Goal: Task Accomplishment & Management: Complete application form

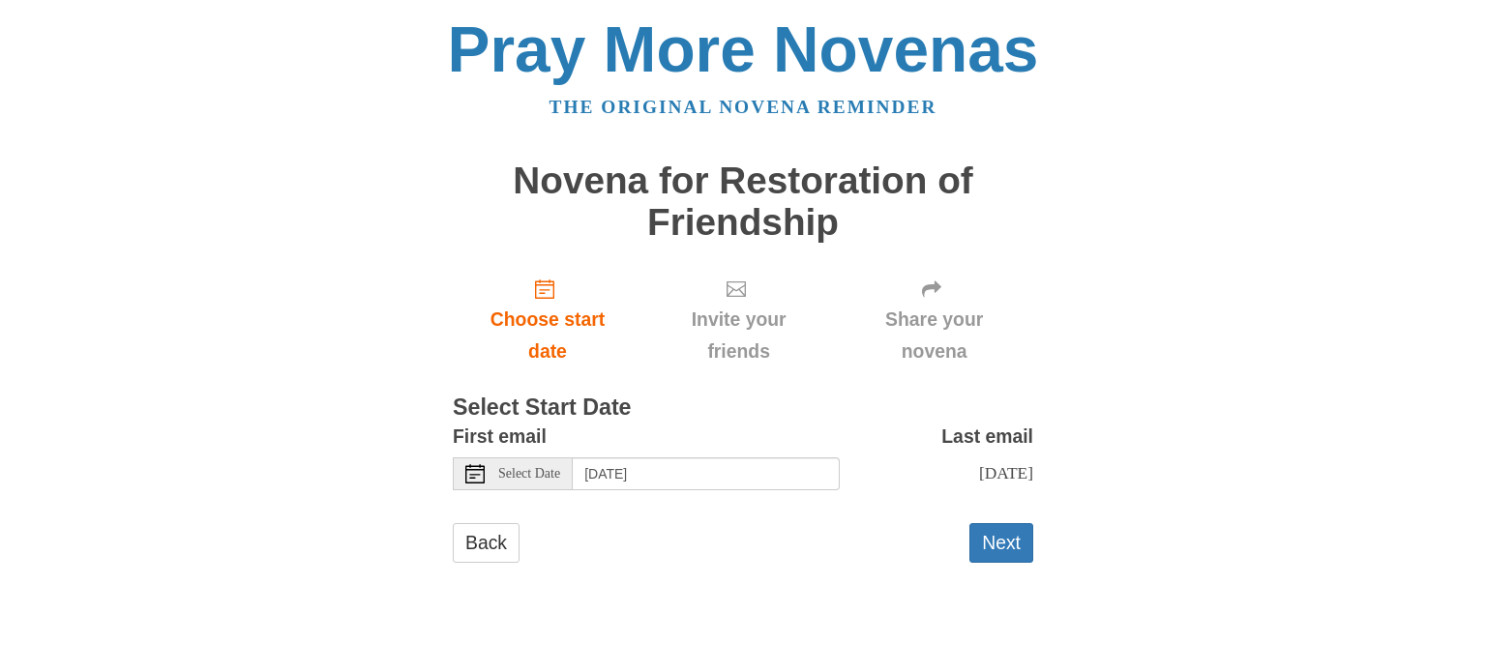
click at [470, 471] on icon at bounding box center [474, 473] width 19 height 19
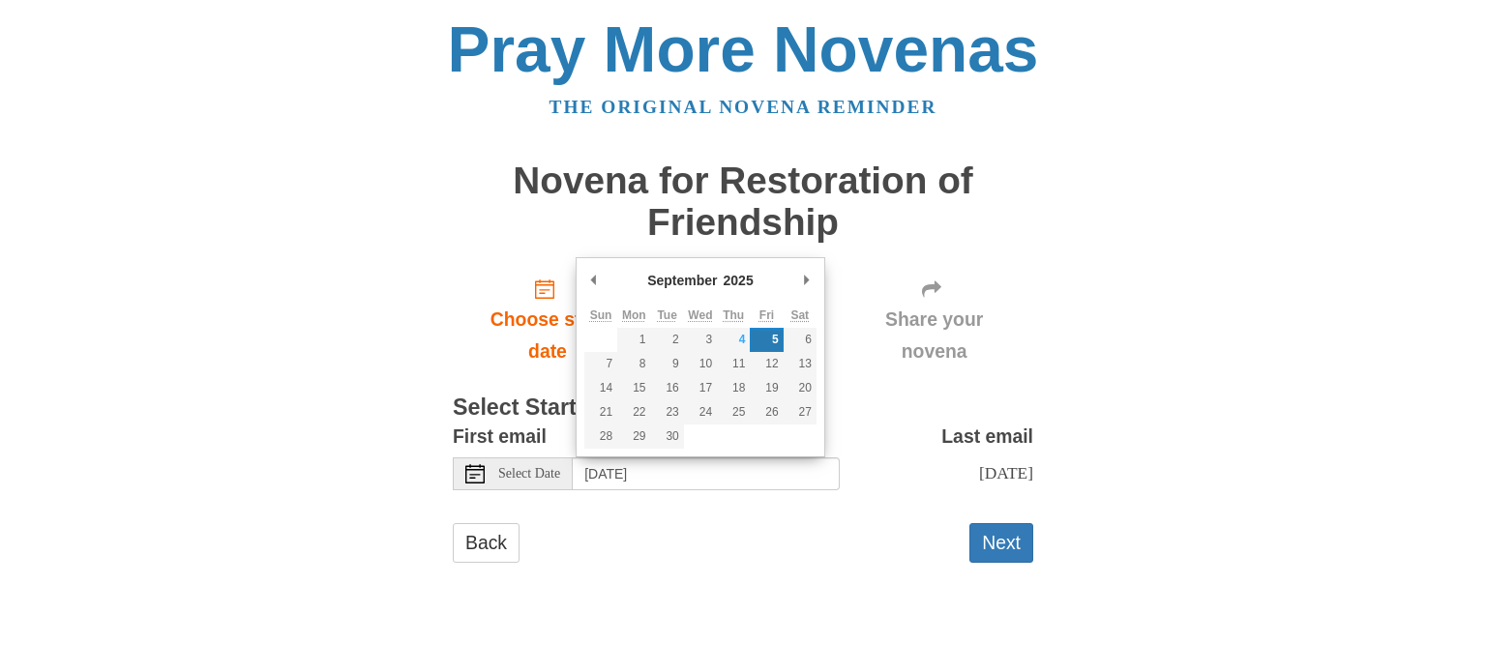
click at [680, 505] on div "First email Select Date Friday, September 5th Last email Sunday, September 14th…" at bounding box center [743, 463] width 580 height 84
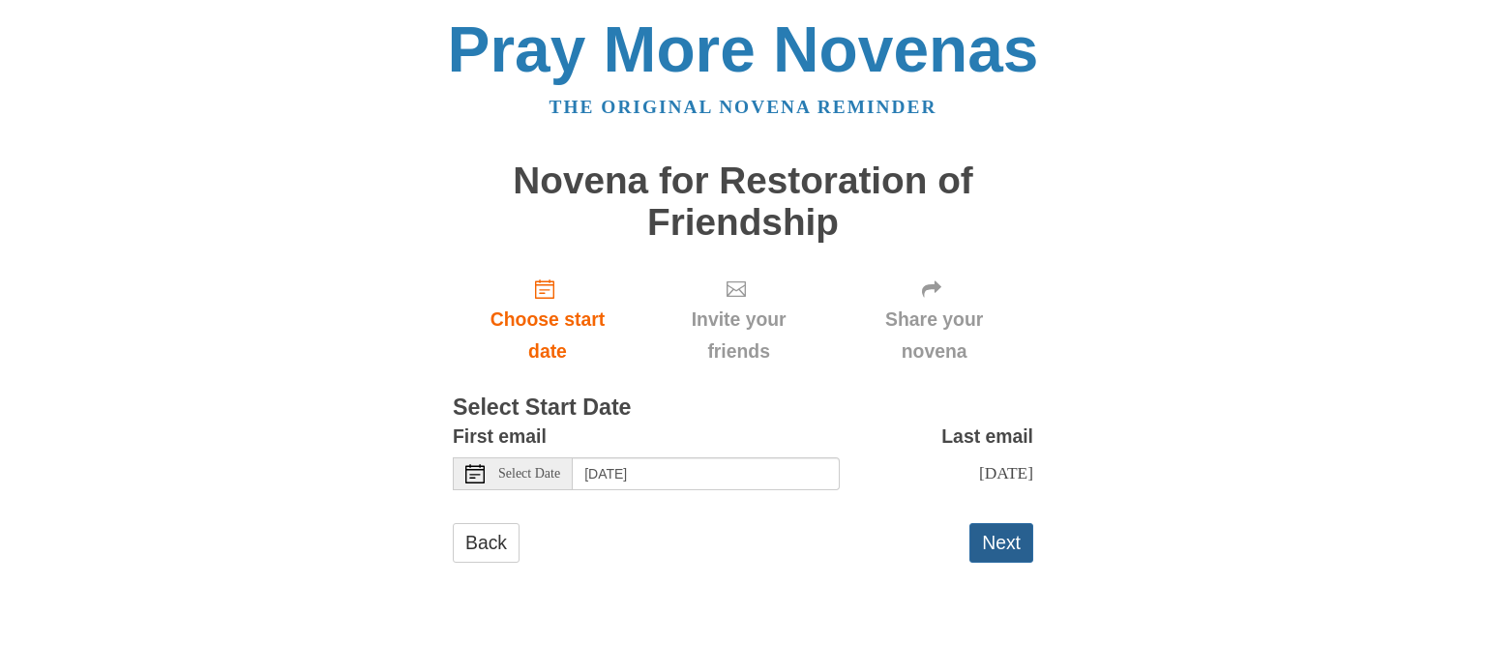
click at [990, 556] on button "Next" at bounding box center [1001, 543] width 64 height 40
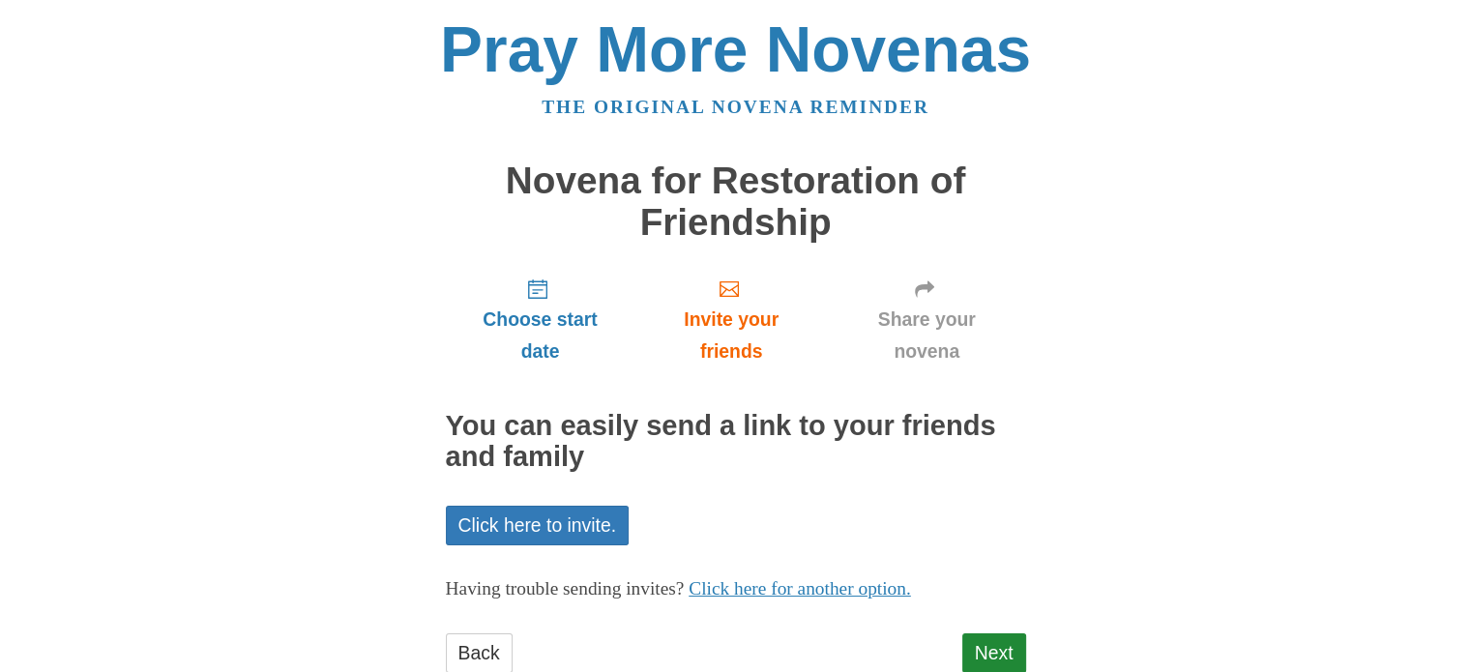
scroll to position [56, 0]
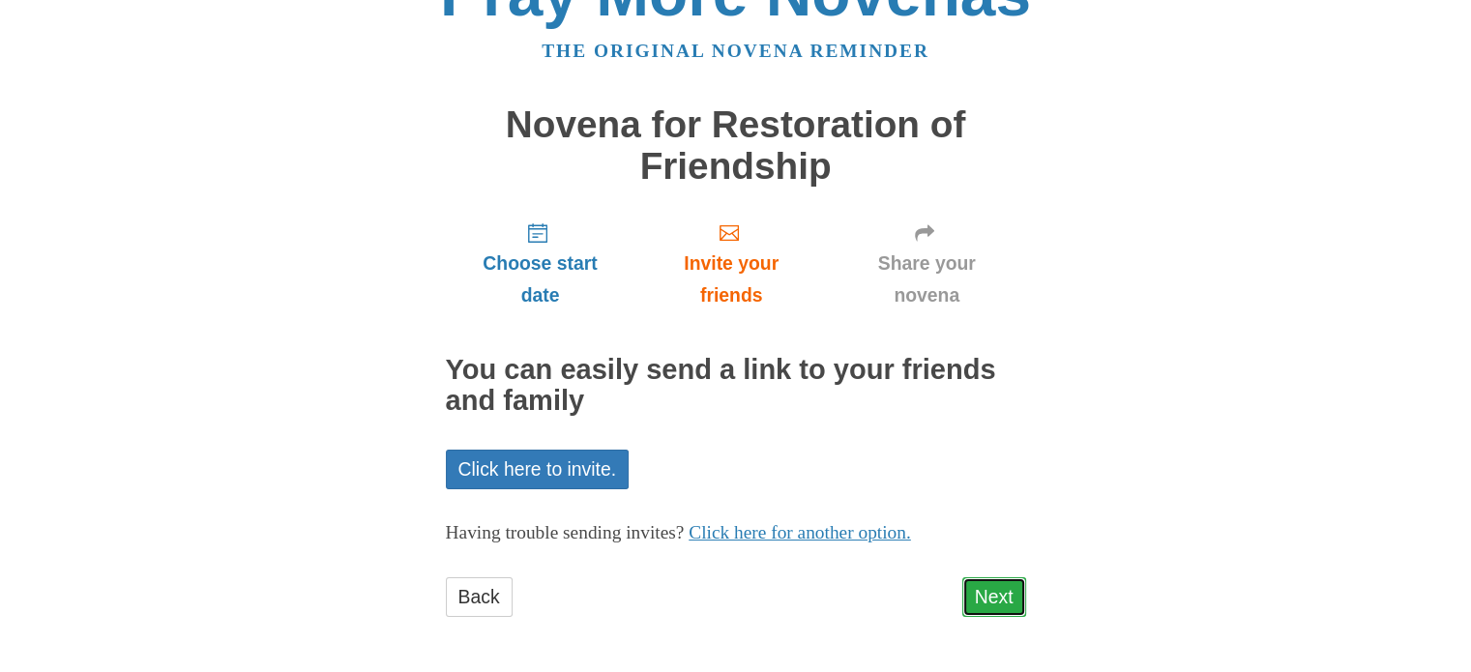
click at [993, 596] on link "Next" at bounding box center [994, 597] width 64 height 40
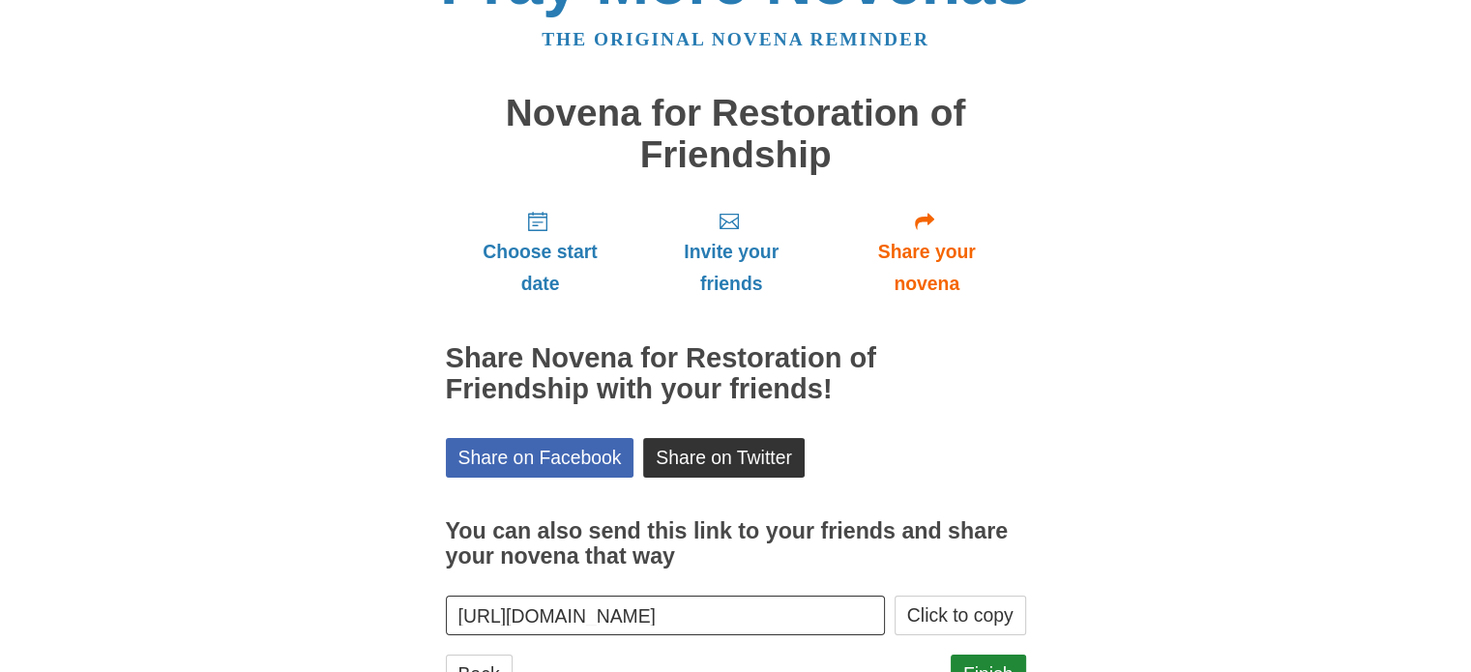
scroll to position [144, 0]
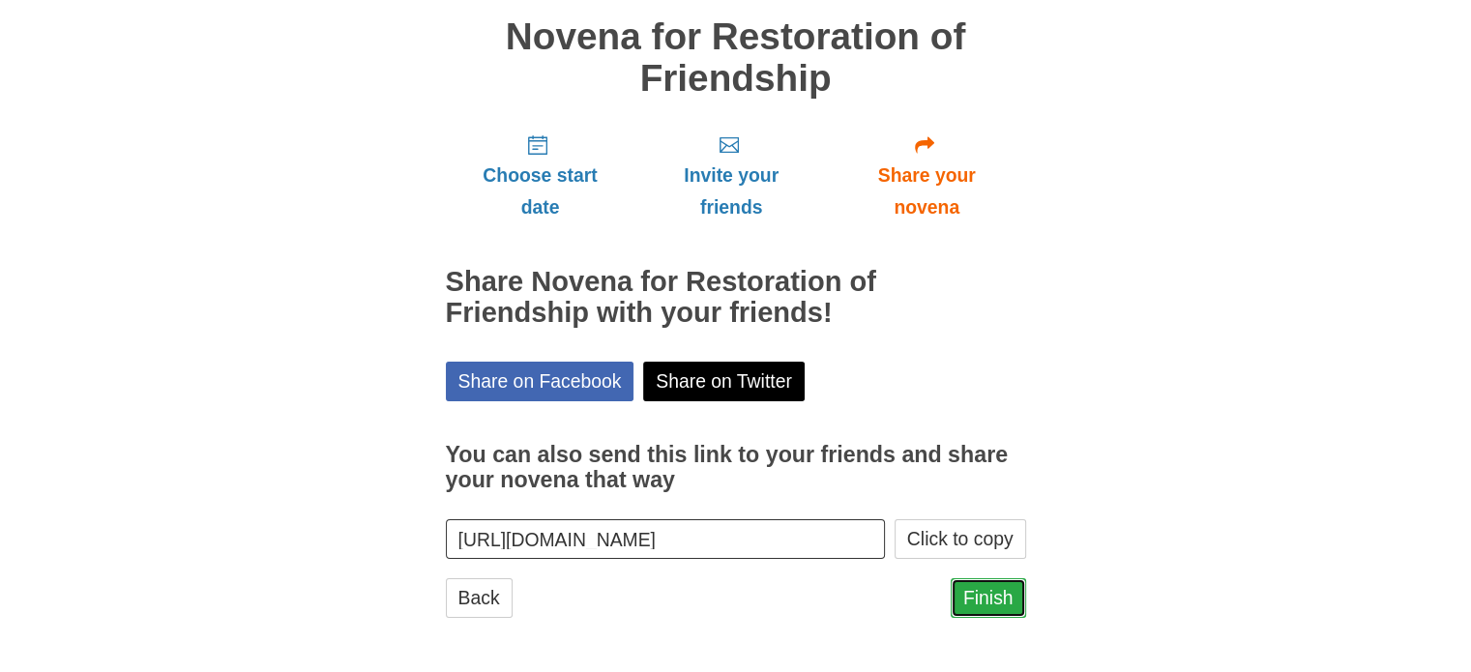
click at [990, 610] on link "Finish" at bounding box center [988, 598] width 75 height 40
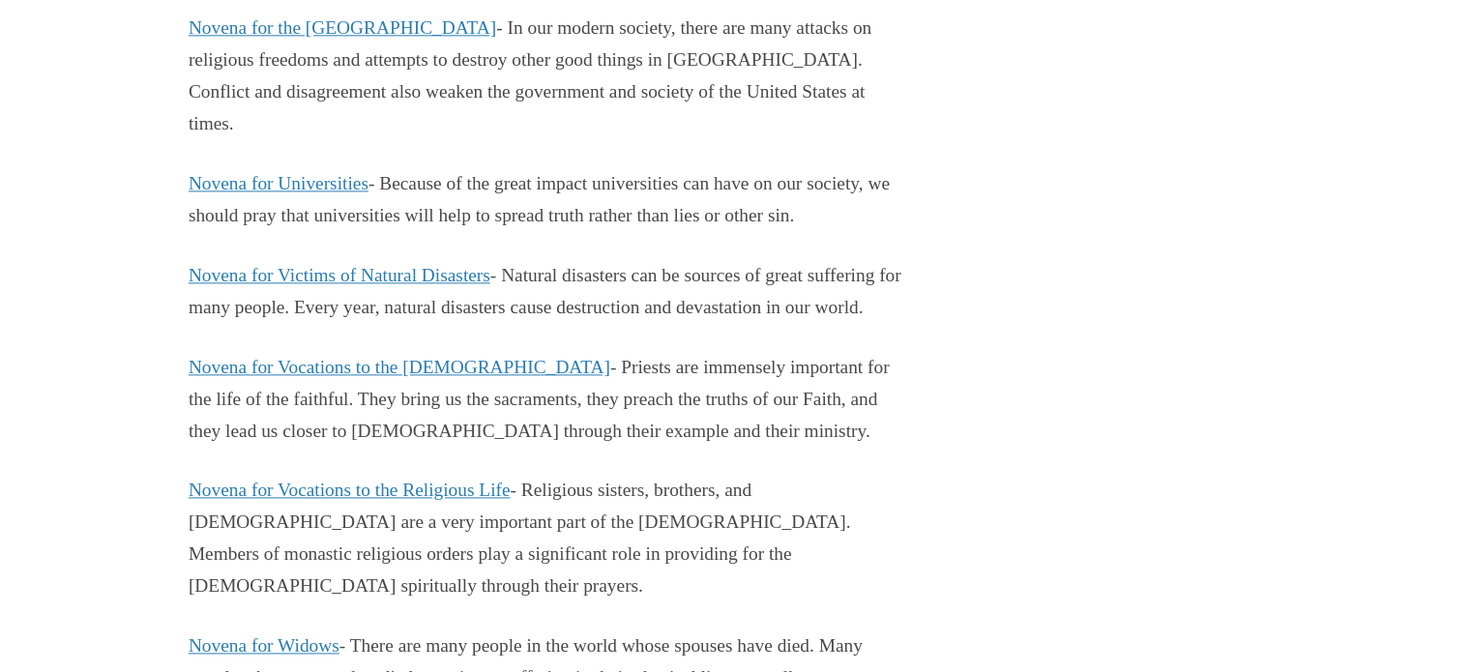
scroll to position [17120, 0]
